Goal: Task Accomplishment & Management: Manage account settings

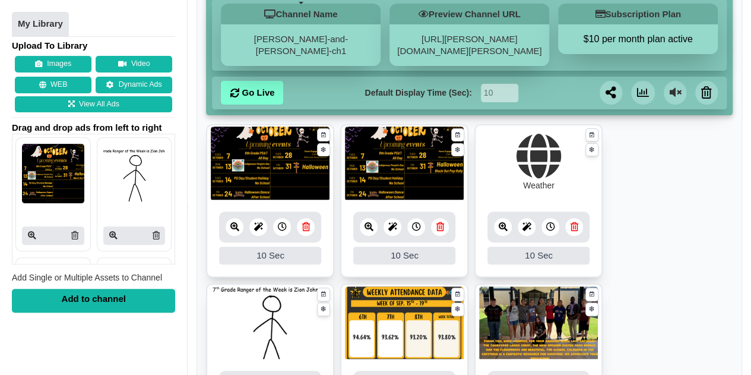
scroll to position [147, 0]
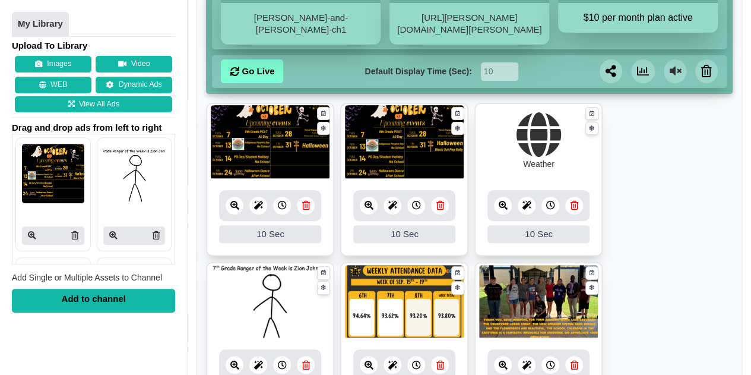
click at [303, 202] on icon at bounding box center [306, 205] width 8 height 9
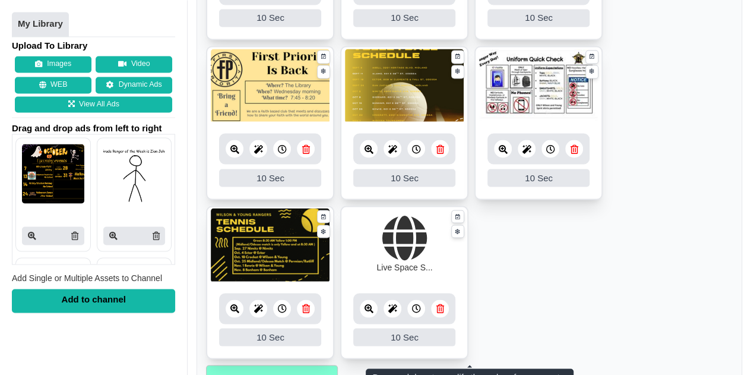
scroll to position [1042, 0]
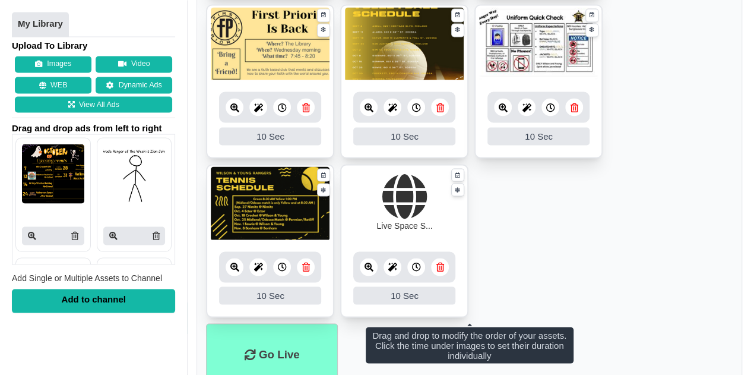
click at [415, 265] on icon at bounding box center [416, 266] width 9 height 9
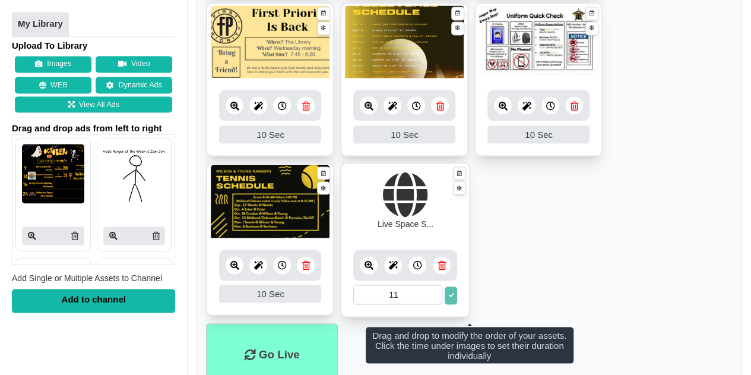
click at [436, 287] on input "11" at bounding box center [397, 294] width 89 height 20
click at [436, 287] on input "12" at bounding box center [397, 294] width 89 height 20
click at [436, 287] on input "13" at bounding box center [397, 294] width 89 height 20
click at [436, 287] on input "14" at bounding box center [397, 294] width 89 height 20
type input "15"
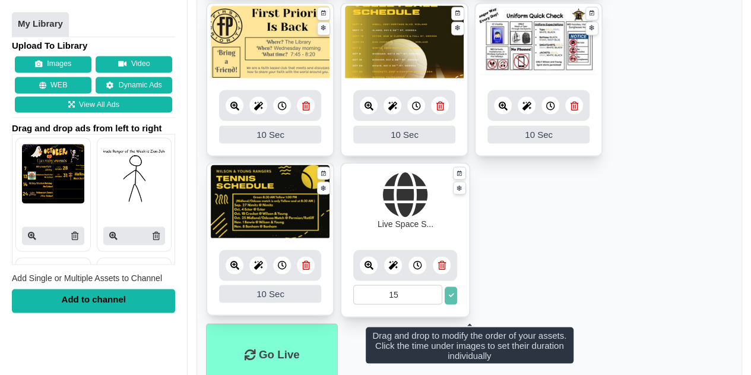
click at [436, 287] on input "15" at bounding box center [397, 294] width 89 height 20
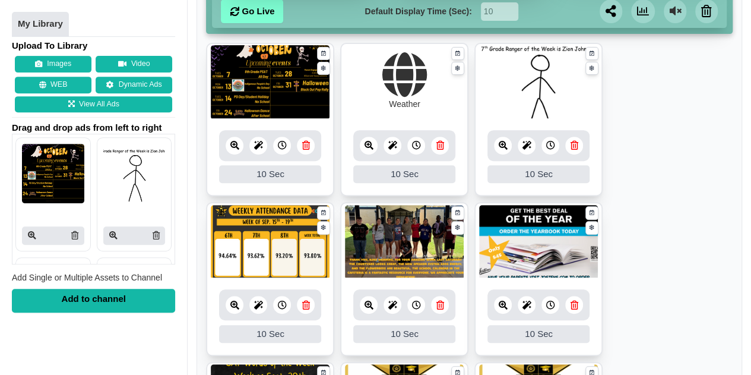
scroll to position [205, 0]
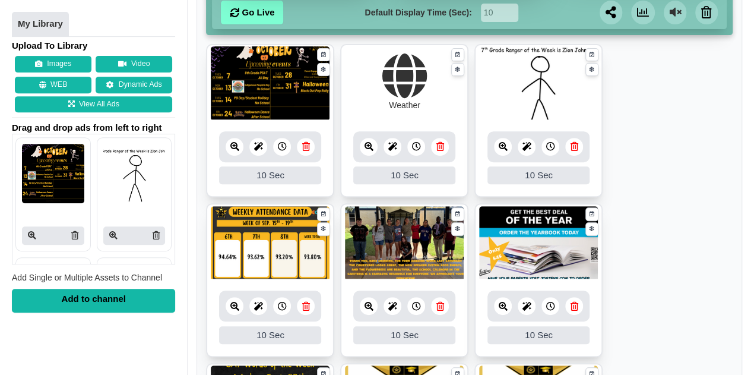
click at [278, 143] on icon at bounding box center [282, 146] width 9 height 9
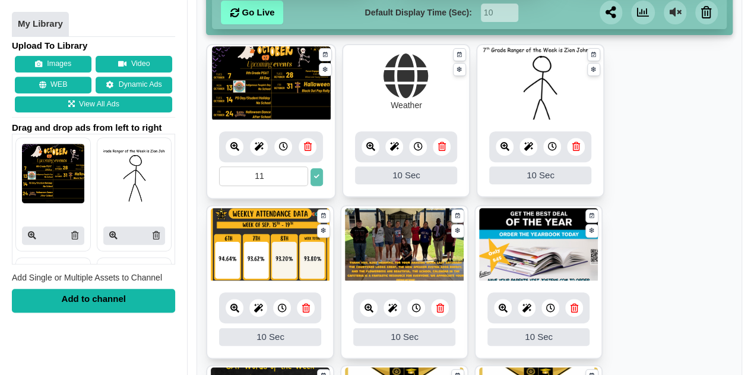
click at [300, 172] on input "11" at bounding box center [263, 176] width 89 height 20
click at [300, 172] on input "12" at bounding box center [263, 176] width 89 height 20
click at [300, 172] on input "13" at bounding box center [263, 176] width 89 height 20
click at [300, 172] on input "14" at bounding box center [263, 176] width 89 height 20
type input "15"
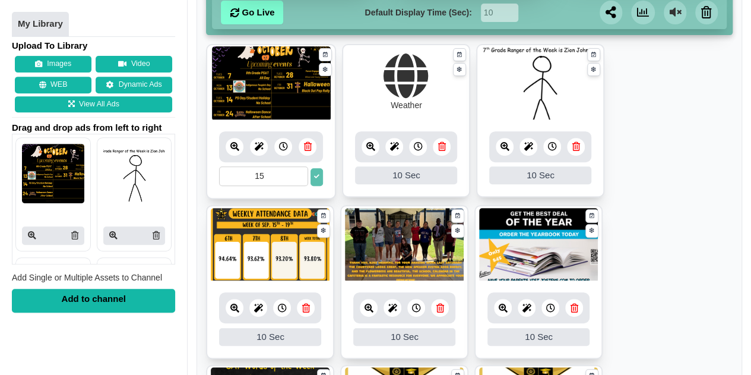
click at [300, 172] on input "15" at bounding box center [263, 176] width 89 height 20
click at [554, 147] on icon at bounding box center [552, 146] width 9 height 9
click at [570, 177] on input "9" at bounding box center [533, 176] width 89 height 20
click at [570, 177] on input "8" at bounding box center [533, 176] width 89 height 20
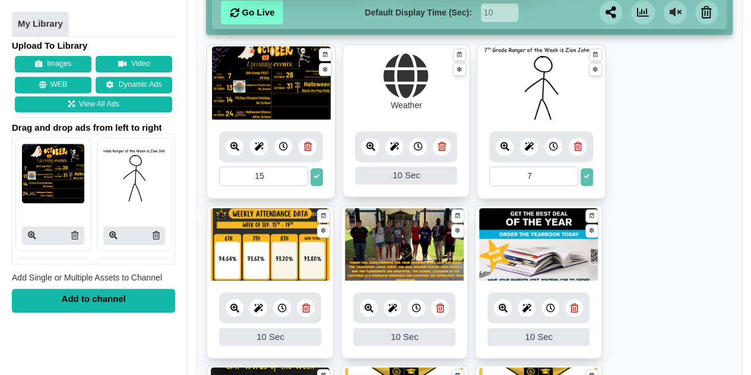
click at [570, 177] on input "7" at bounding box center [533, 176] width 89 height 20
click at [570, 177] on input "6" at bounding box center [533, 176] width 89 height 20
type input "5"
click at [570, 177] on input "5" at bounding box center [533, 176] width 89 height 20
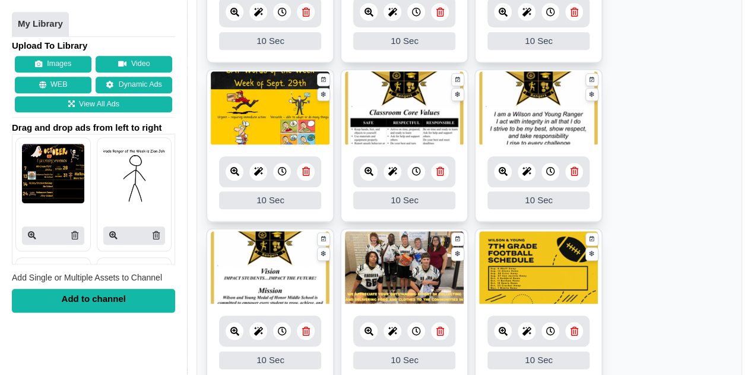
scroll to position [502, 0]
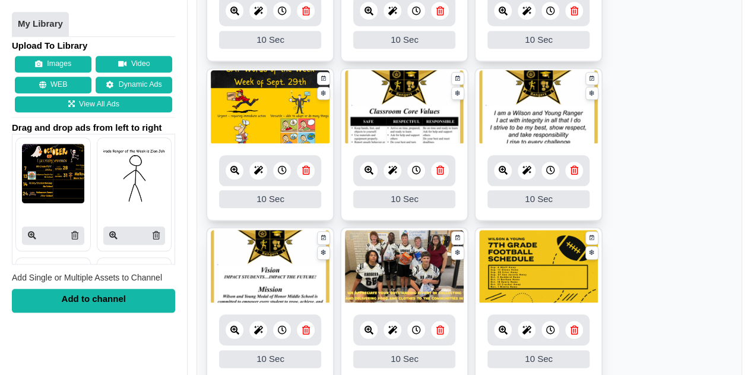
click at [419, 162] on div at bounding box center [416, 170] width 18 height 18
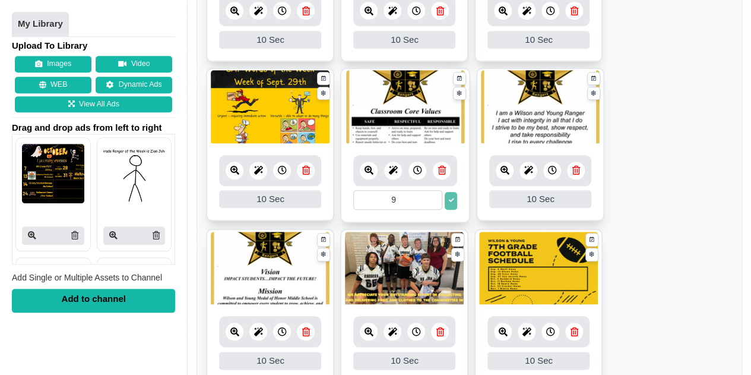
click at [432, 201] on input "9" at bounding box center [397, 200] width 89 height 20
click at [432, 201] on input "8" at bounding box center [397, 200] width 89 height 20
click at [432, 201] on input "7" at bounding box center [397, 200] width 89 height 20
click at [432, 201] on input "6" at bounding box center [397, 200] width 89 height 20
type input "5"
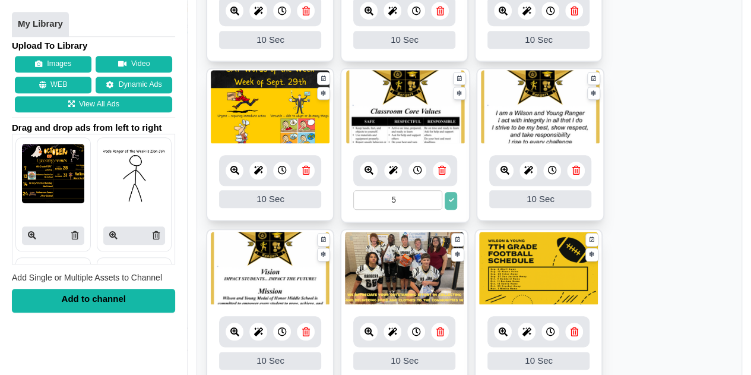
click at [432, 201] on input "5" at bounding box center [397, 200] width 89 height 20
click at [553, 172] on icon at bounding box center [552, 170] width 9 height 9
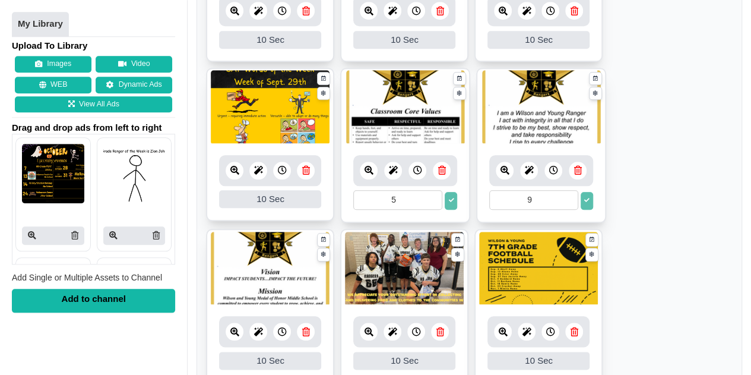
click at [569, 199] on input "9" at bounding box center [533, 200] width 89 height 20
click at [569, 199] on input "8" at bounding box center [533, 200] width 89 height 20
click at [569, 199] on input "7" at bounding box center [533, 200] width 89 height 20
click at [569, 199] on input "6" at bounding box center [533, 200] width 89 height 20
type input "5"
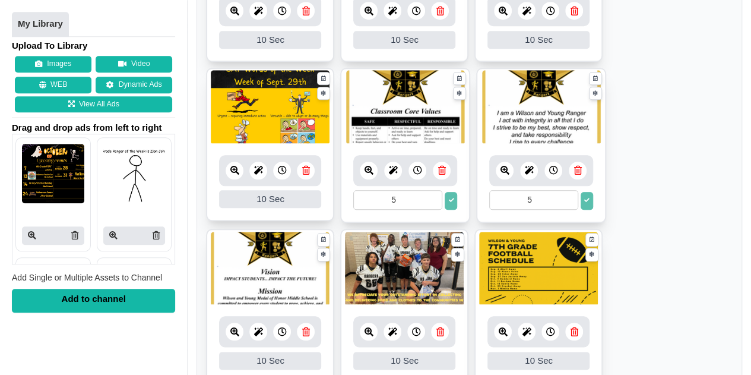
click at [569, 199] on input "5" at bounding box center [533, 200] width 89 height 20
click at [287, 328] on div at bounding box center [282, 331] width 18 height 18
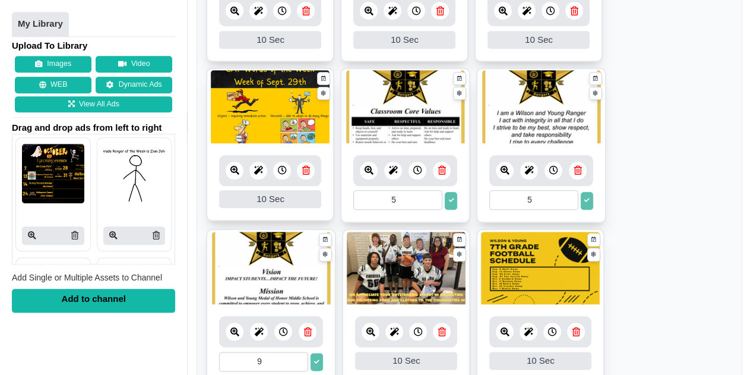
click at [300, 360] on input "9" at bounding box center [263, 361] width 89 height 20
click at [300, 360] on input "8" at bounding box center [263, 361] width 89 height 20
click at [300, 360] on input "7" at bounding box center [263, 361] width 89 height 20
click at [300, 360] on input "6" at bounding box center [263, 361] width 89 height 20
type input "5"
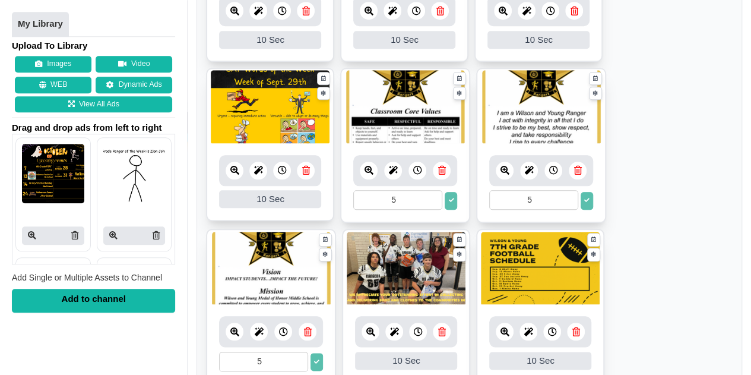
click at [300, 360] on input "5" at bounding box center [263, 361] width 89 height 20
click at [450, 200] on icon at bounding box center [450, 200] width 5 height 5
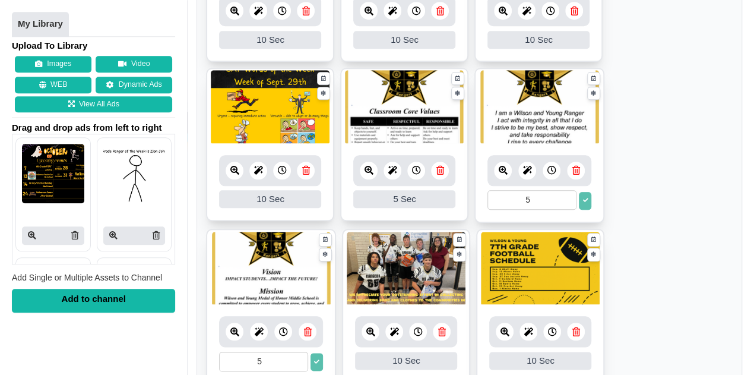
click at [582, 198] on icon at bounding box center [584, 200] width 5 height 5
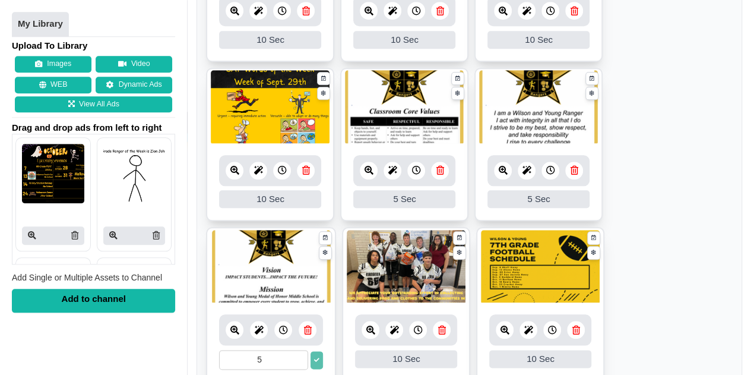
click at [313, 360] on button at bounding box center [316, 360] width 12 height 18
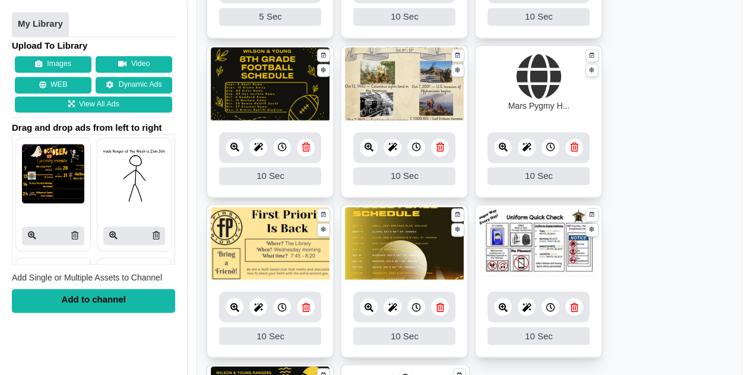
scroll to position [844, 0]
click at [505, 142] on icon at bounding box center [503, 146] width 9 height 9
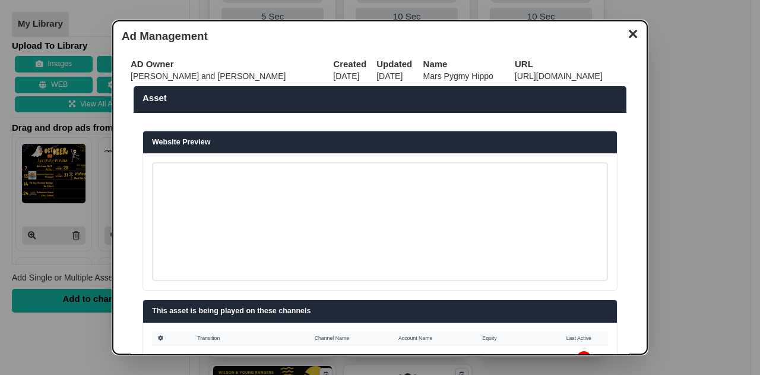
click at [623, 33] on button "✕" at bounding box center [632, 33] width 23 height 18
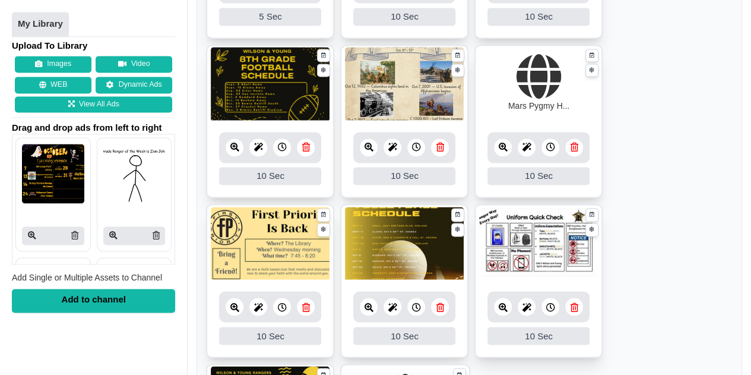
click at [582, 143] on div at bounding box center [538, 147] width 102 height 31
click at [575, 145] on icon at bounding box center [574, 146] width 8 height 9
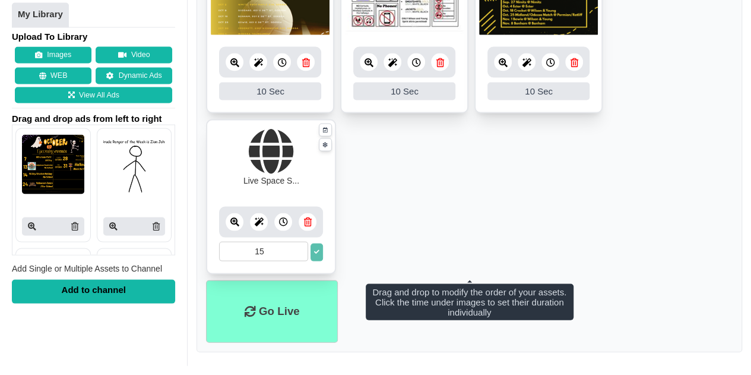
scroll to position [1088, 0]
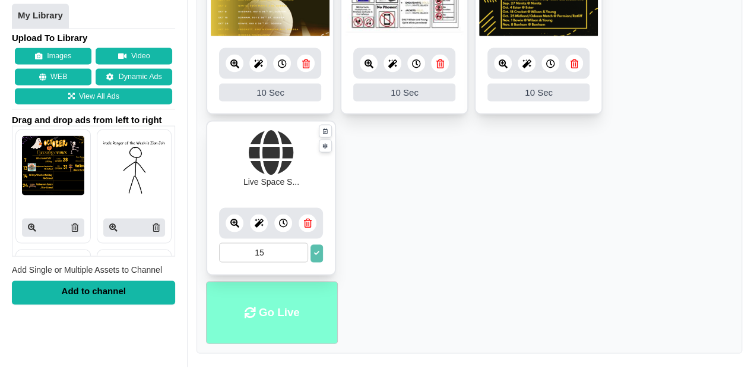
click at [281, 305] on li "Go Live" at bounding box center [272, 312] width 132 height 62
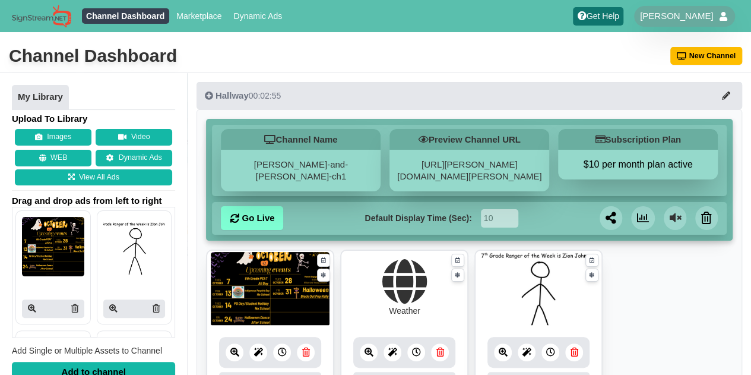
scroll to position [36, 0]
